Goal: Information Seeking & Learning: Find specific fact

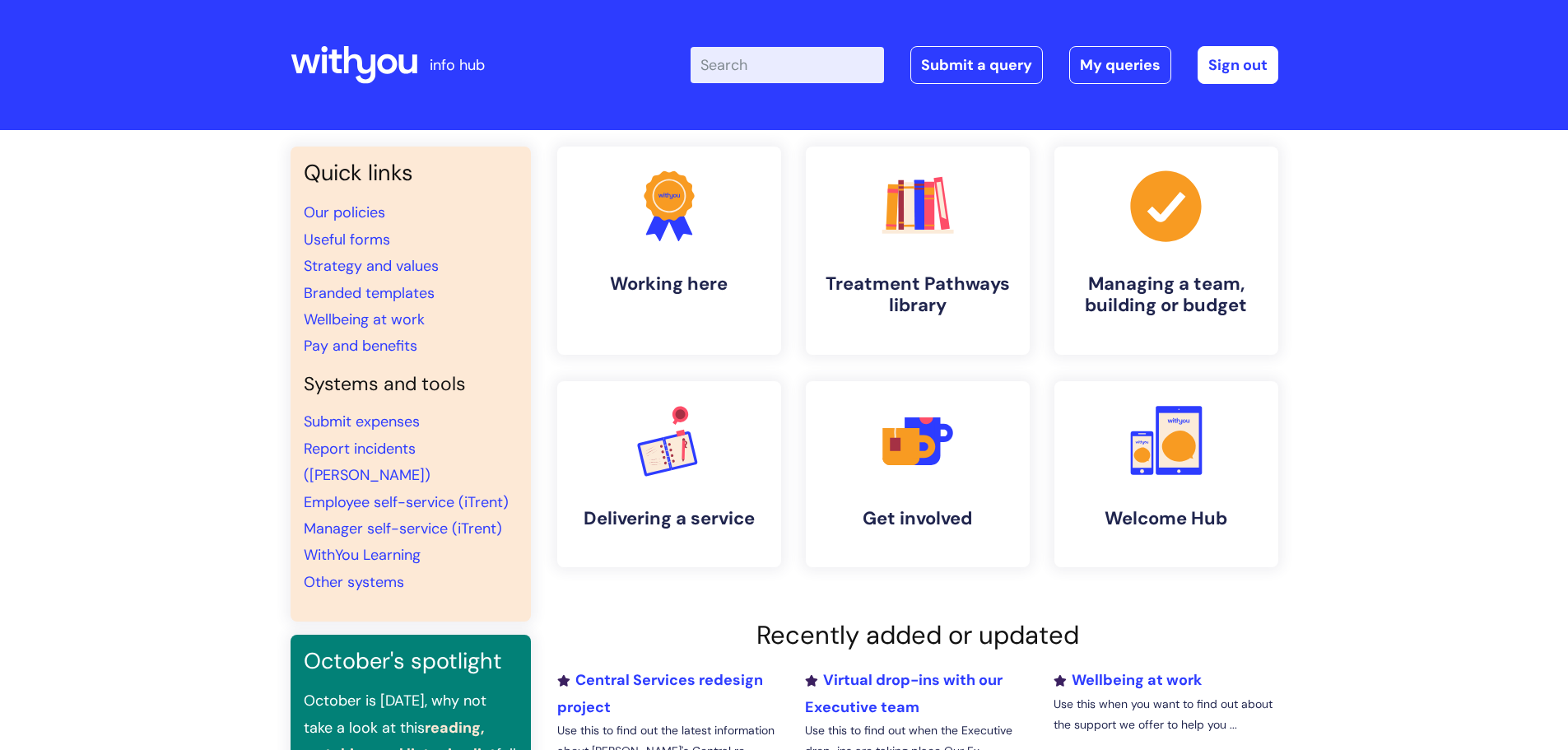
click at [774, 68] on input "Enter your search term here..." at bounding box center [787, 65] width 193 height 36
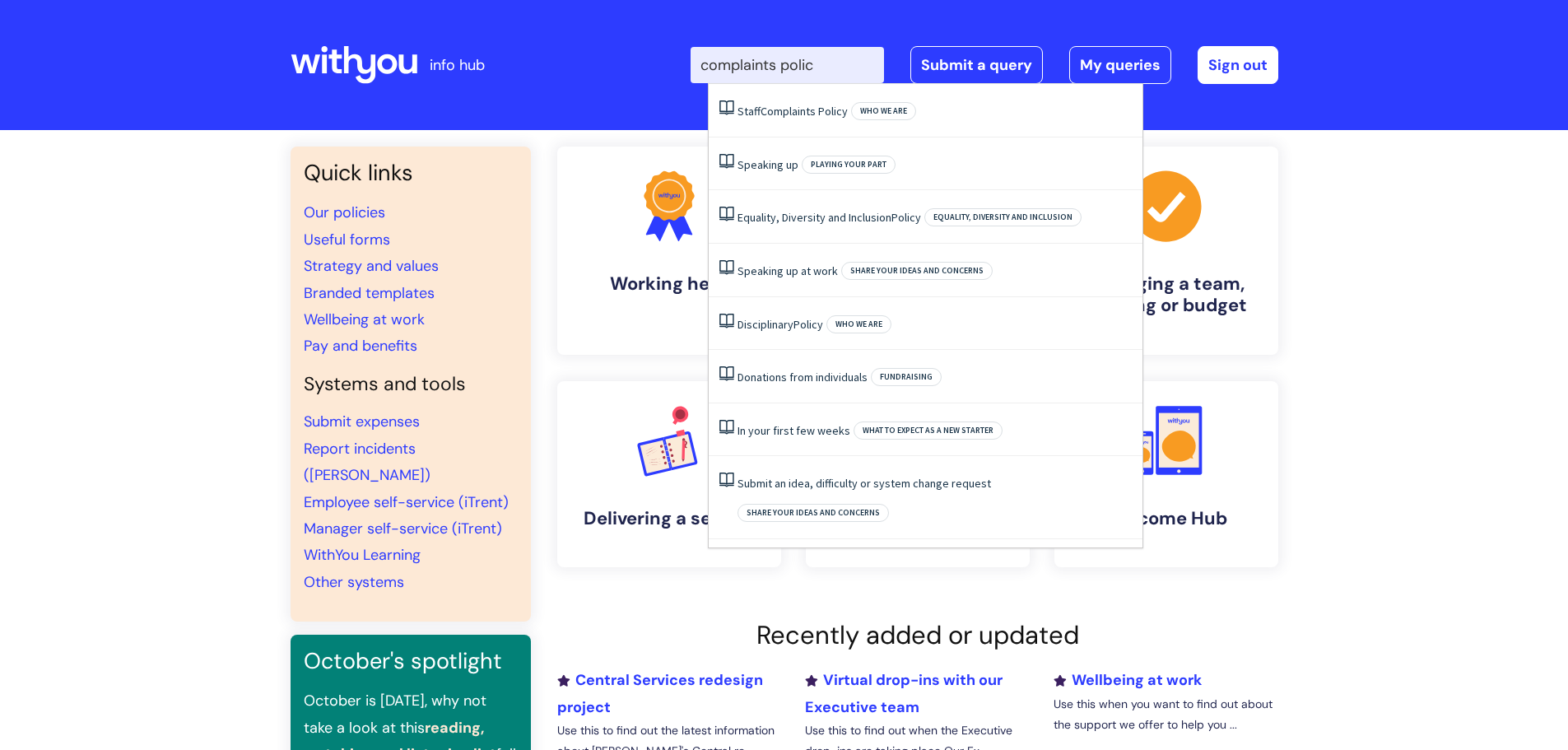
type input "complaints policy"
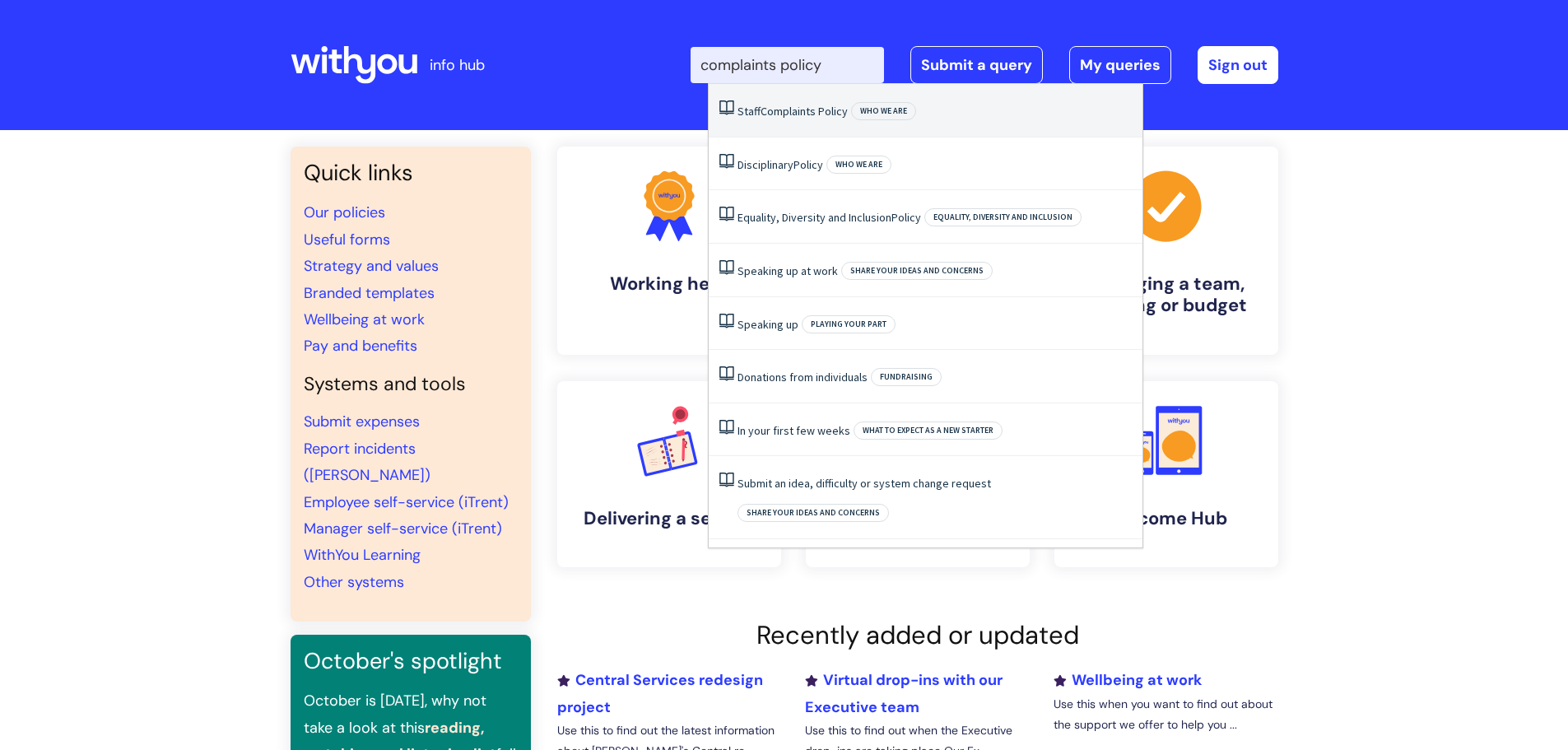
click at [807, 116] on span "Complaints" at bounding box center [788, 112] width 55 height 15
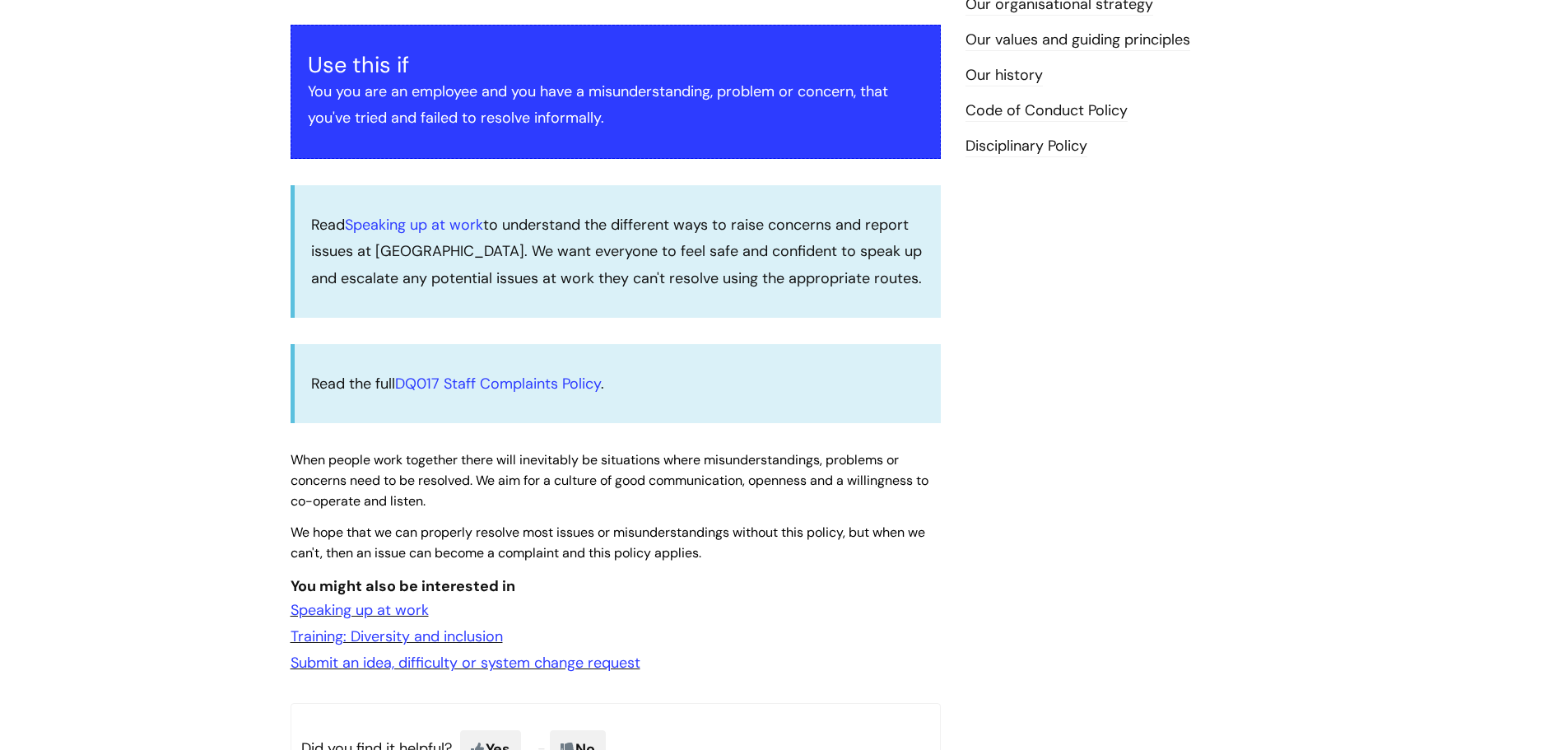
scroll to position [330, 0]
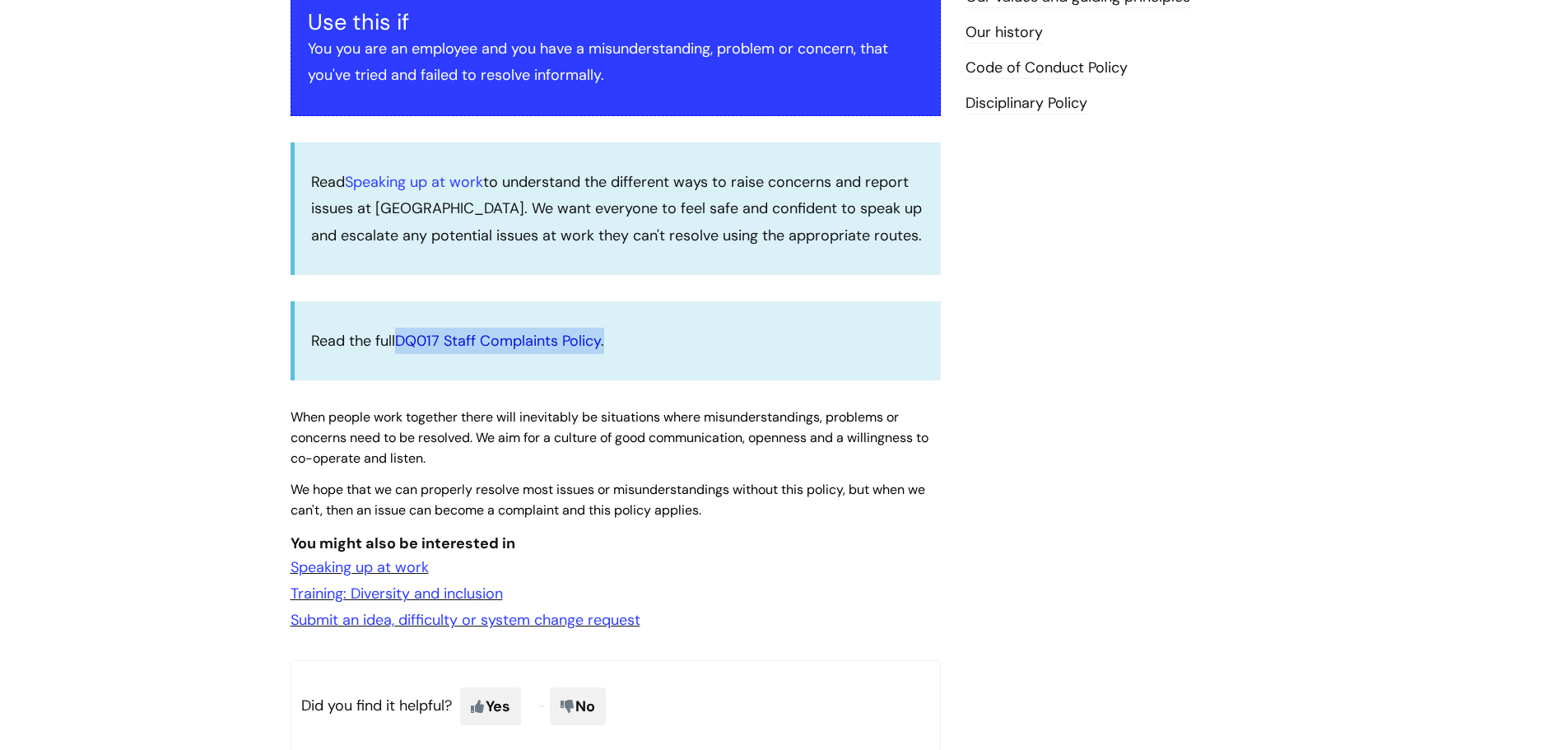
drag, startPoint x: 618, startPoint y: 337, endPoint x: 403, endPoint y: 339, distance: 215.0
click at [403, 339] on p "Read the full DQ017 Staff Complaints Policy ." at bounding box center [618, 341] width 613 height 26
copy p "DQ017 Staff Complaints Policy ."
click at [677, 329] on p "Read the full DQ017 Staff Complaints Policy ." at bounding box center [618, 341] width 613 height 26
click at [530, 337] on link "DQ017 Staff Complaints Policy" at bounding box center [497, 341] width 206 height 20
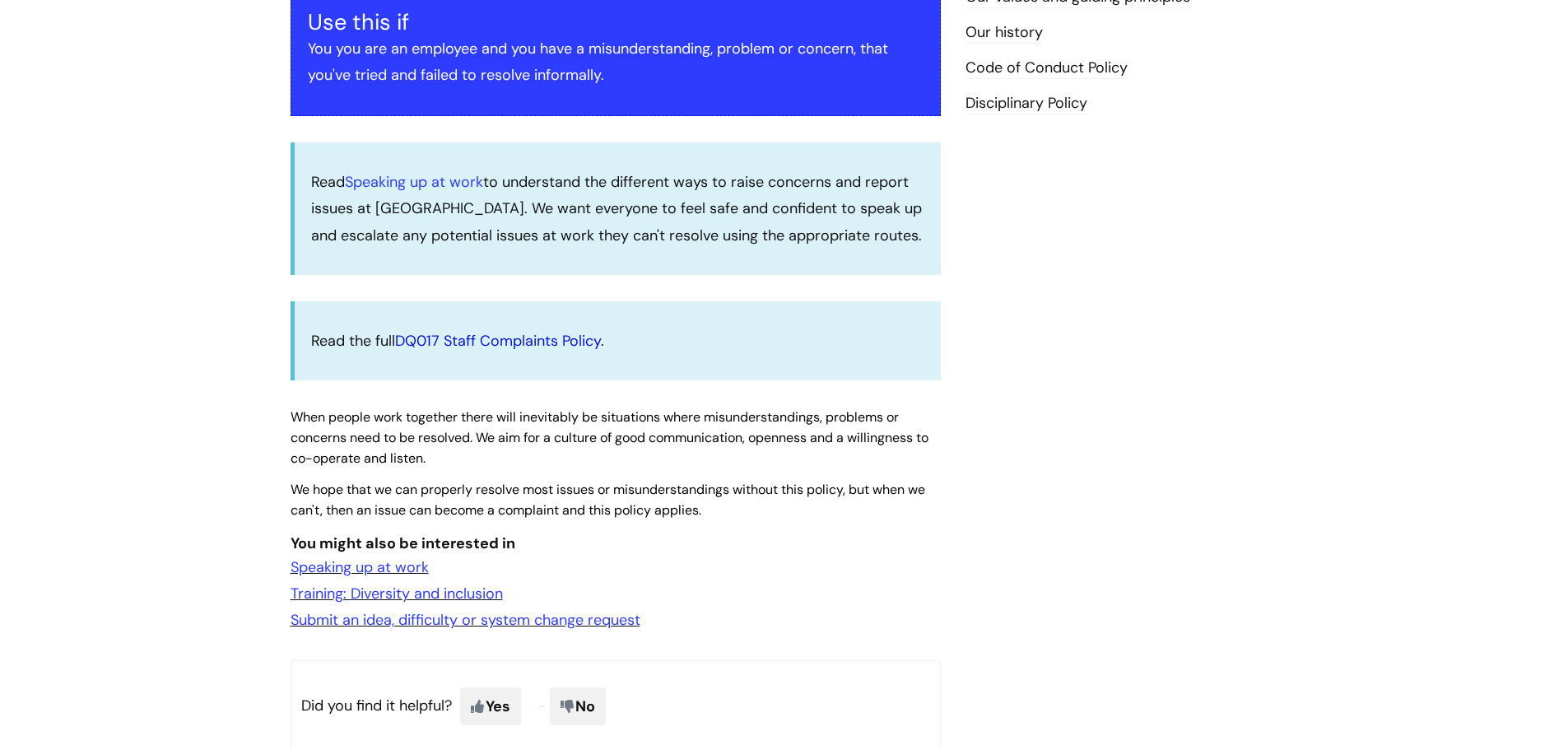
click at [530, 337] on link "DQ017 Staff Complaints Policy" at bounding box center [497, 341] width 206 height 20
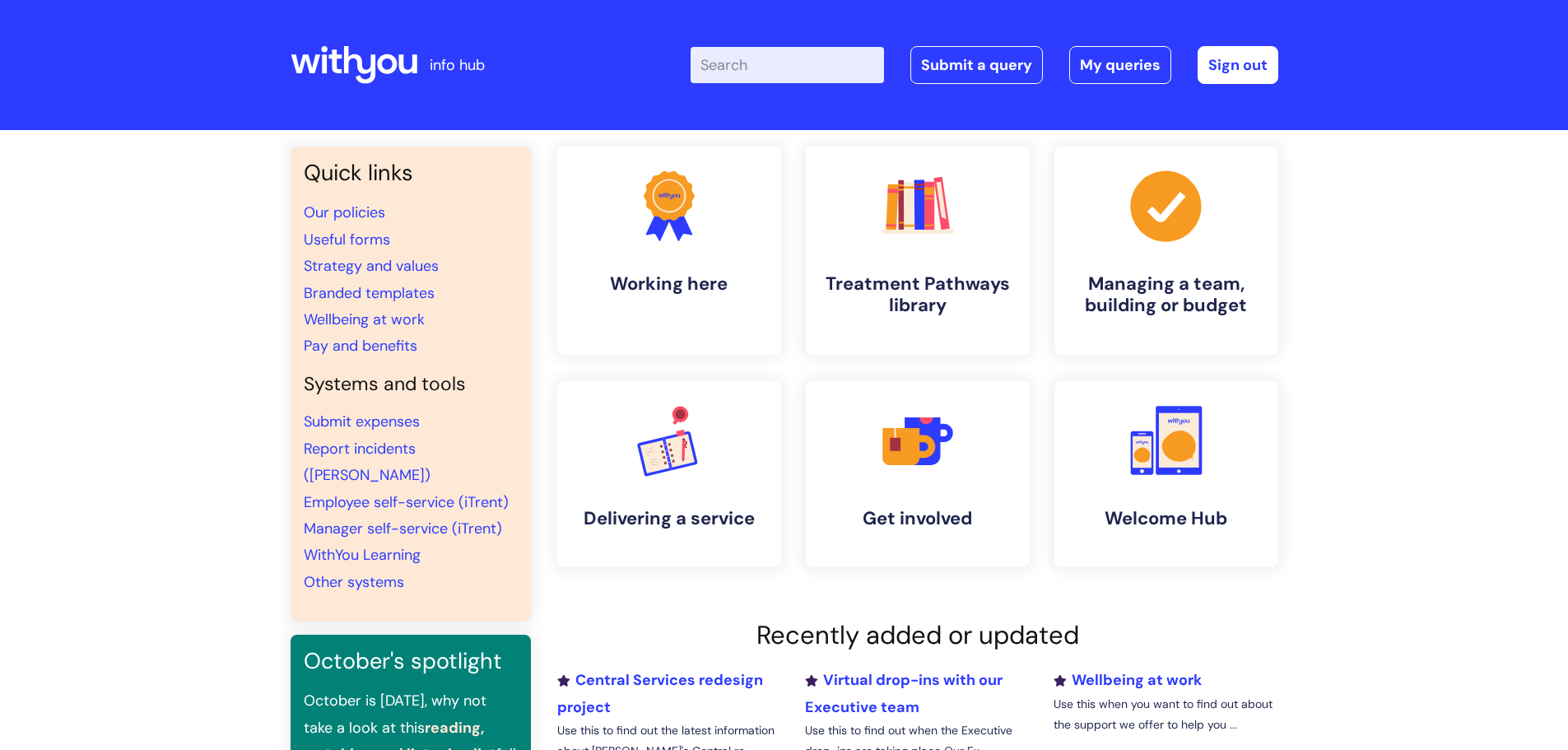
click at [782, 64] on input "Enter your search term here..." at bounding box center [787, 65] width 193 height 36
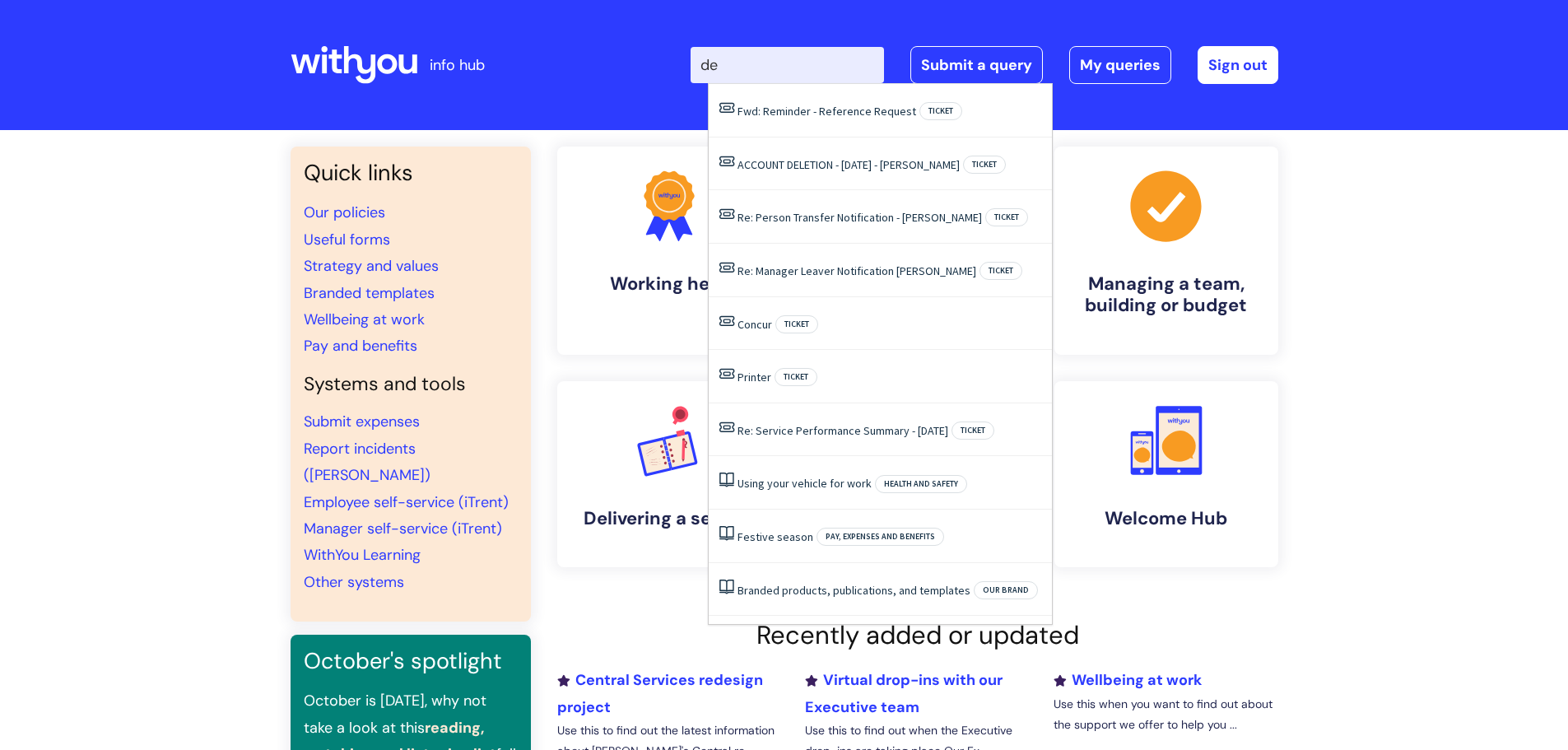
type input "d"
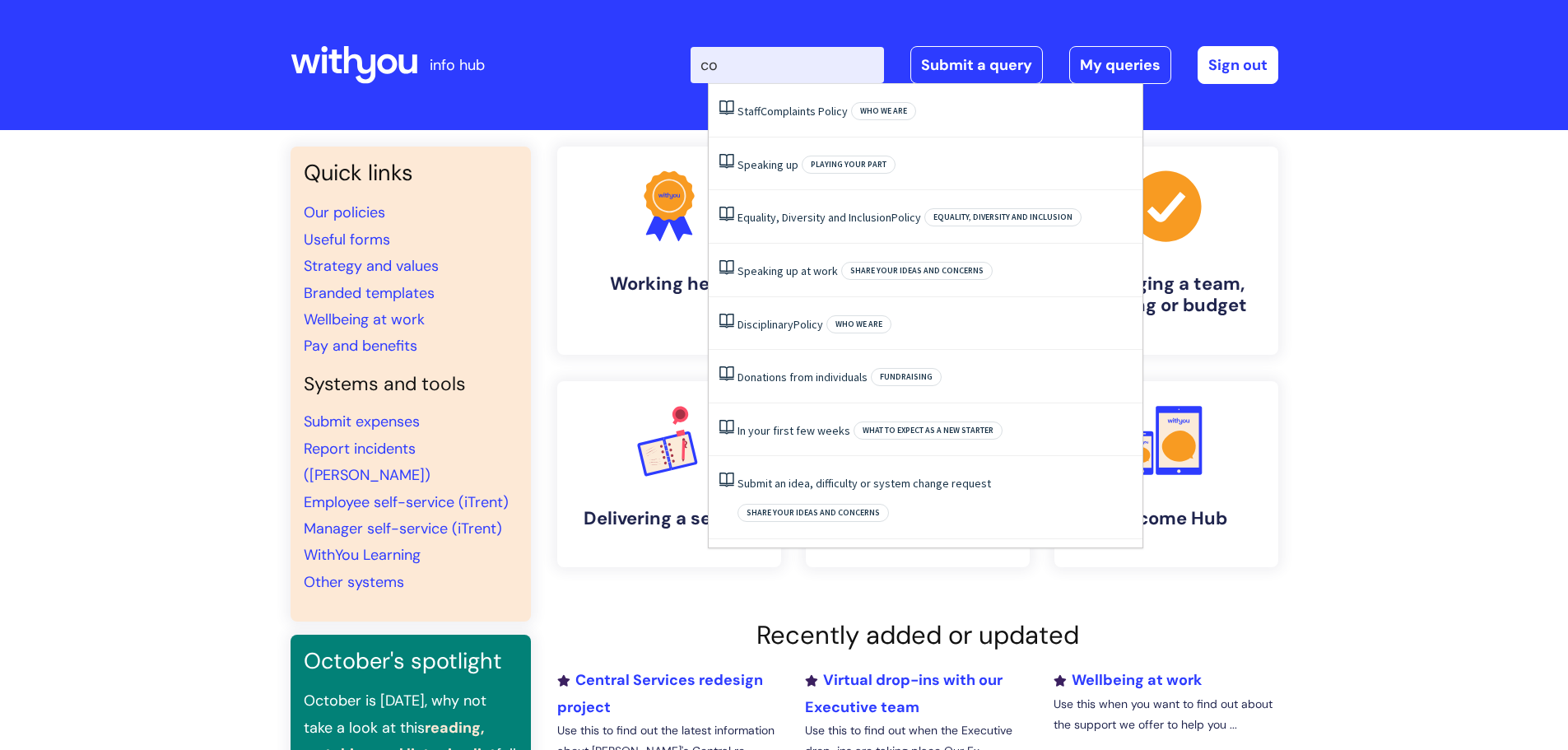
type input "c"
